Goal: Information Seeking & Learning: Learn about a topic

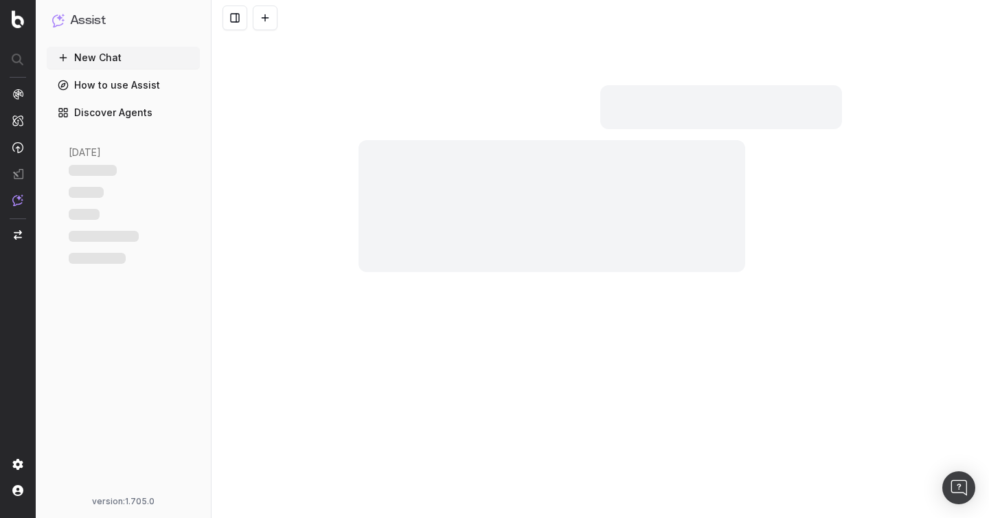
scroll to position [229, 0]
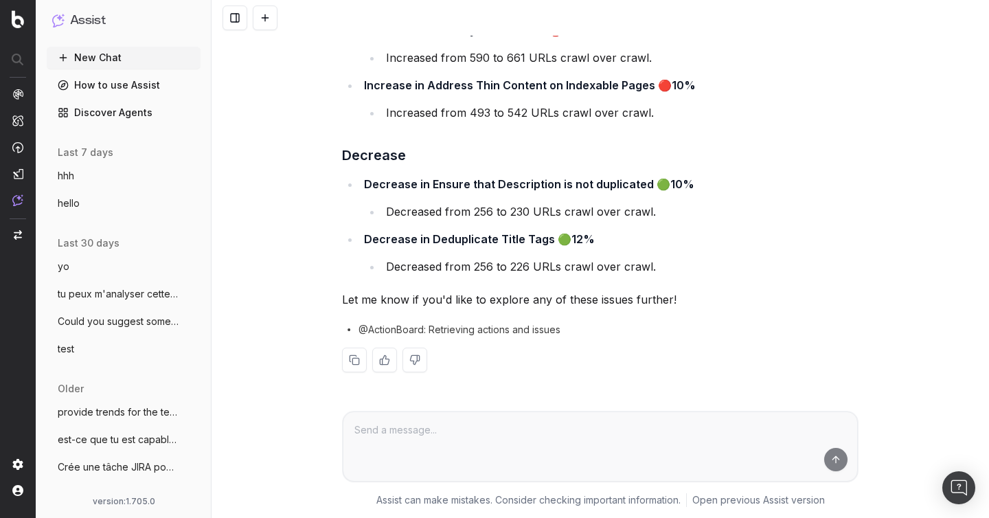
click at [476, 68] on ul "Increase in Diversify Anchor Text 🔴12% Increased from 590 to 661 URLs crawl ove…" at bounding box center [600, 72] width 516 height 102
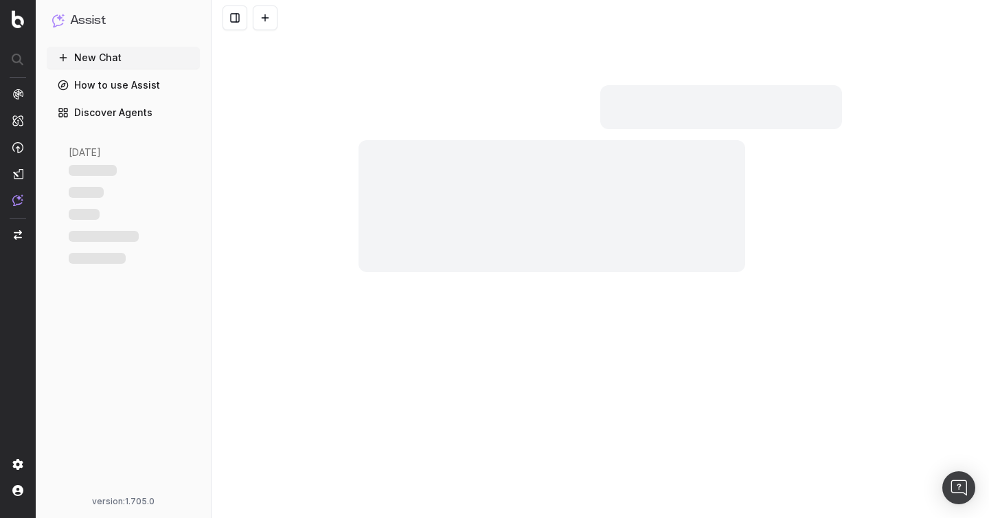
scroll to position [229, 0]
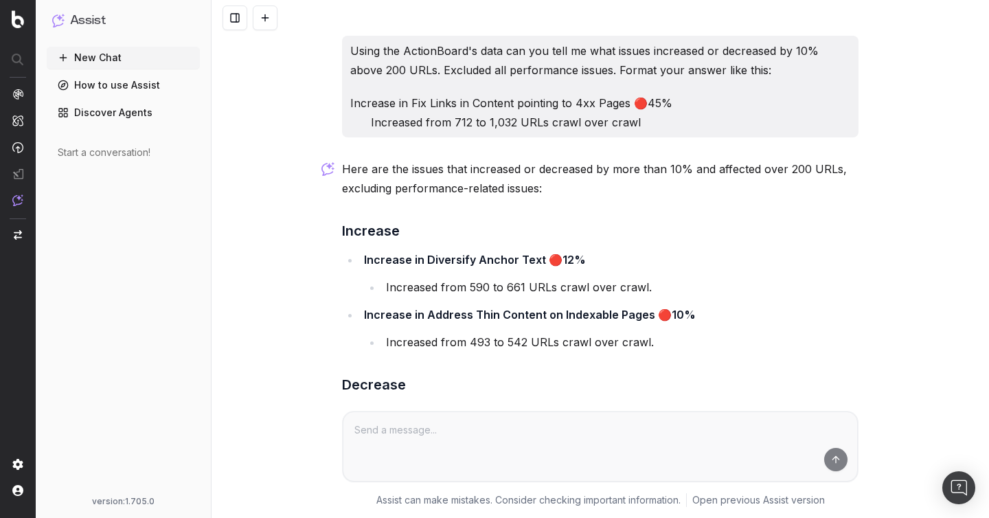
scroll to position [229, 0]
